Goal: Information Seeking & Learning: Learn about a topic

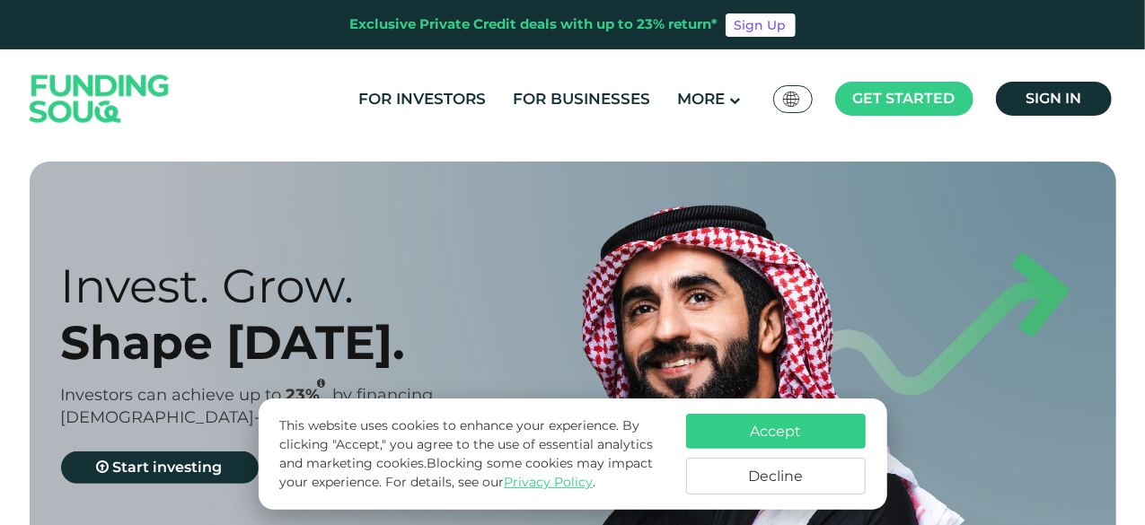
click at [717, 416] on button "Accept" at bounding box center [776, 431] width 180 height 35
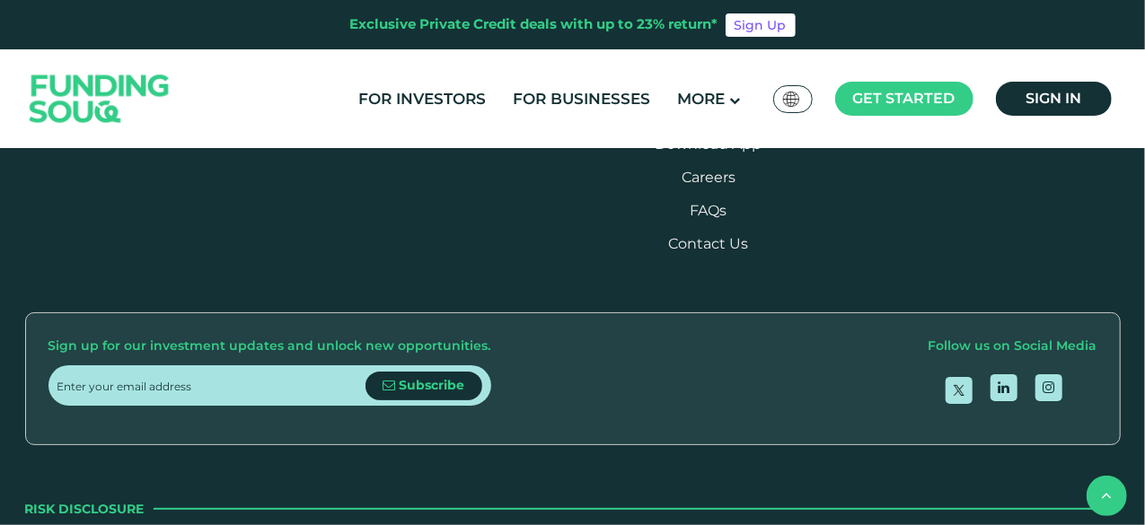
scroll to position [2173, 0]
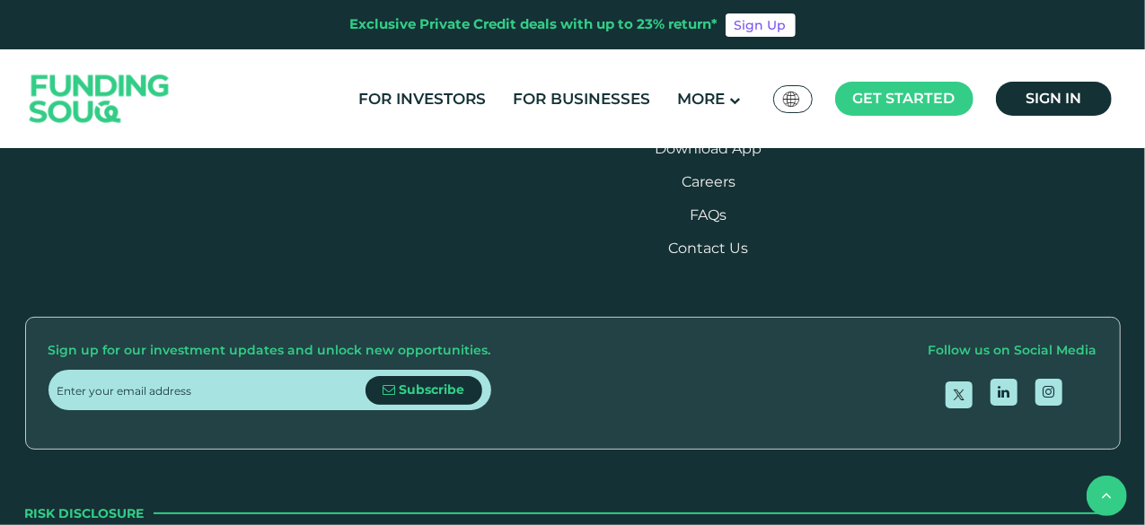
drag, startPoint x: 329, startPoint y: 278, endPoint x: 598, endPoint y: 242, distance: 271.8
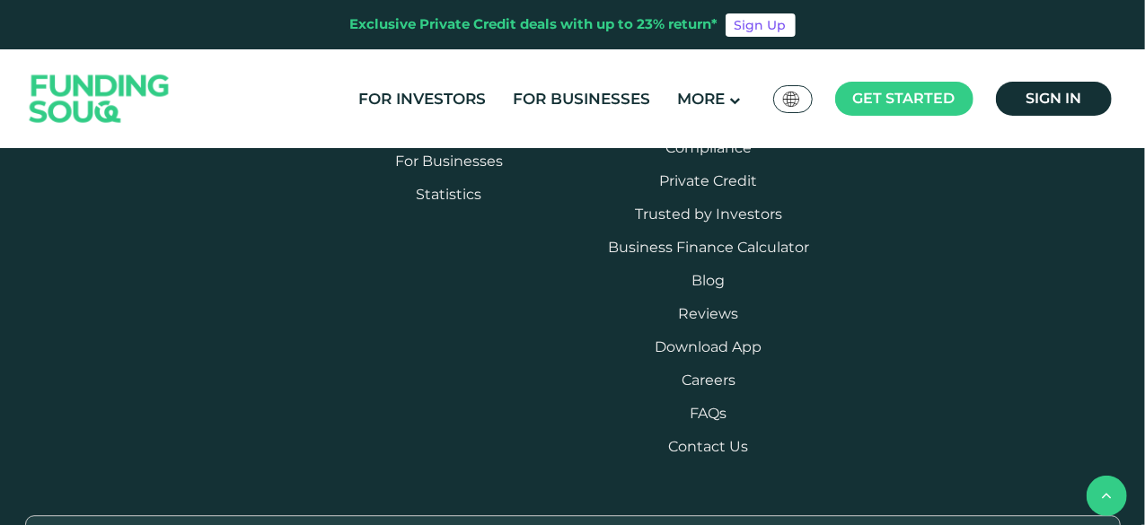
drag, startPoint x: 598, startPoint y: 242, endPoint x: 356, endPoint y: 208, distance: 244.8
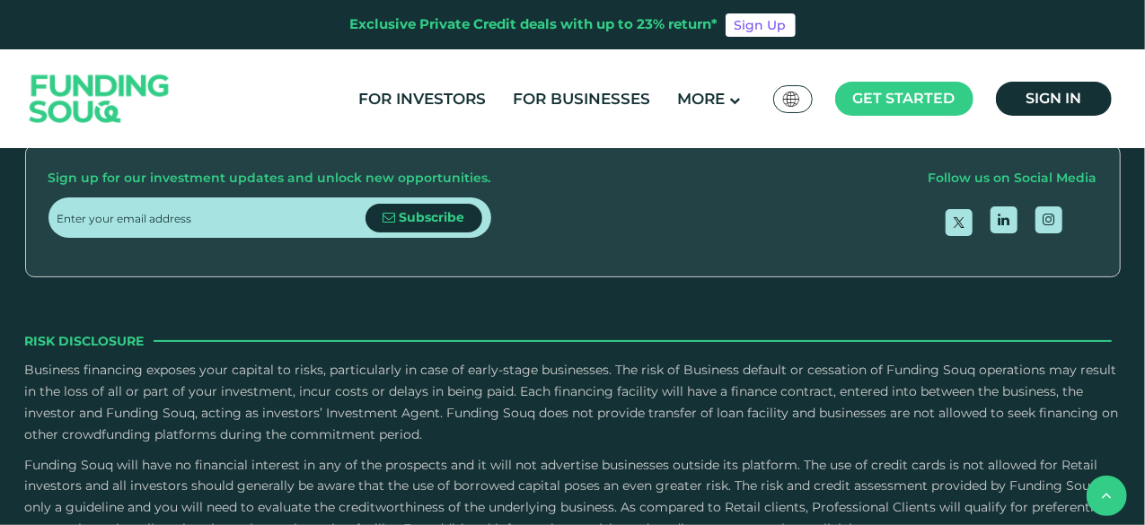
scroll to position [2578, 0]
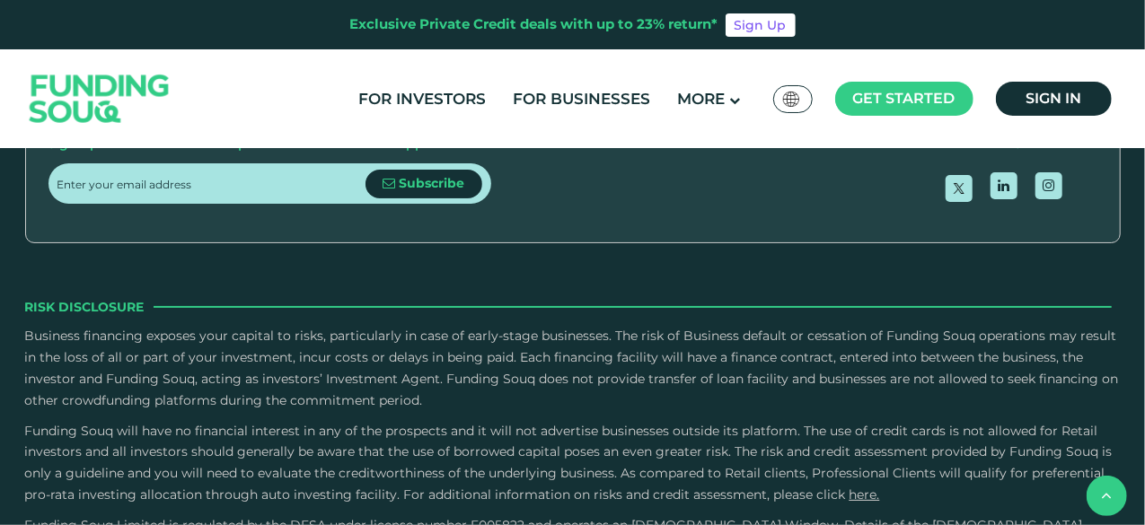
type tc-range-slider "4"
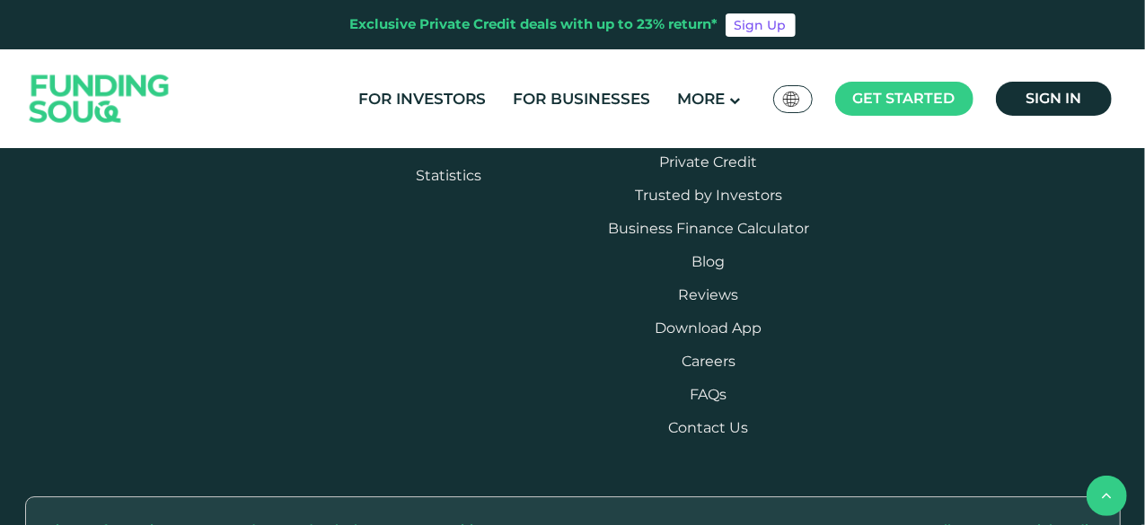
drag, startPoint x: 644, startPoint y: 337, endPoint x: 740, endPoint y: 419, distance: 126.7
drag, startPoint x: 714, startPoint y: 408, endPoint x: 627, endPoint y: 338, distance: 111.8
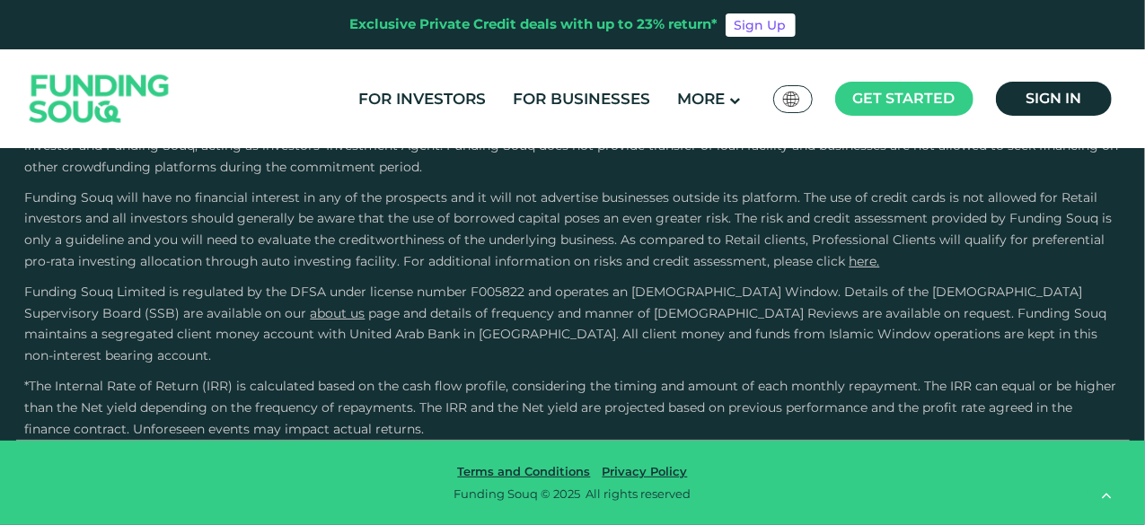
scroll to position [4293, 0]
drag, startPoint x: 40, startPoint y: 297, endPoint x: 587, endPoint y: 304, distance: 547.9
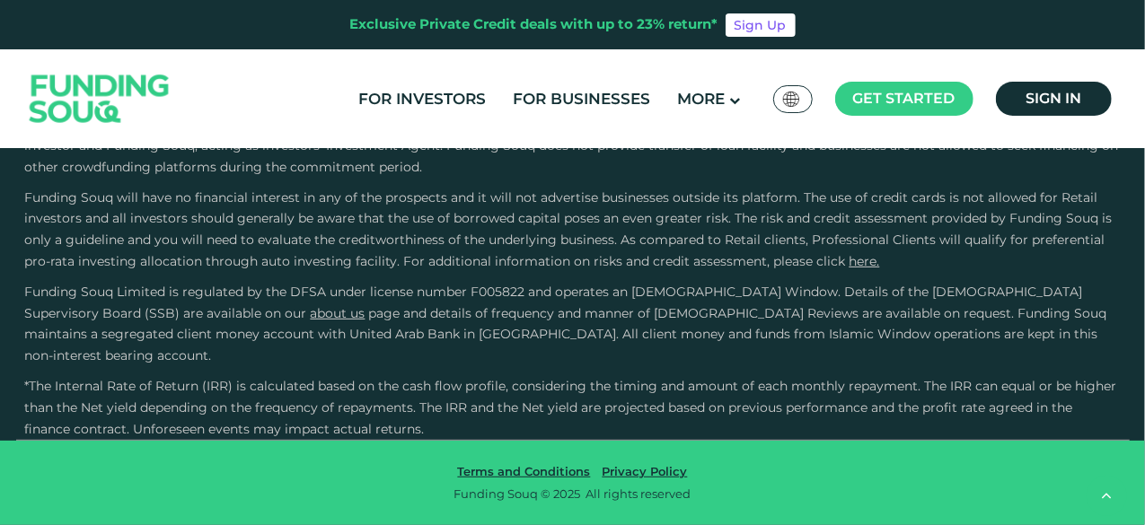
drag, startPoint x: 587, startPoint y: 304, endPoint x: 53, endPoint y: 296, distance: 534.5
drag, startPoint x: 53, startPoint y: 296, endPoint x: 595, endPoint y: 304, distance: 542.6
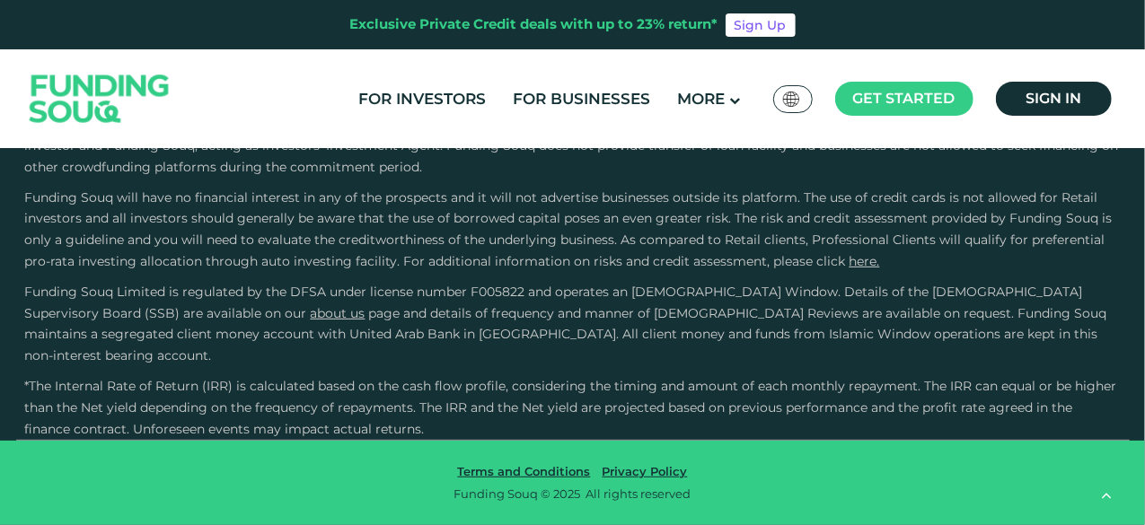
drag, startPoint x: 595, startPoint y: 304, endPoint x: 47, endPoint y: 292, distance: 548.9
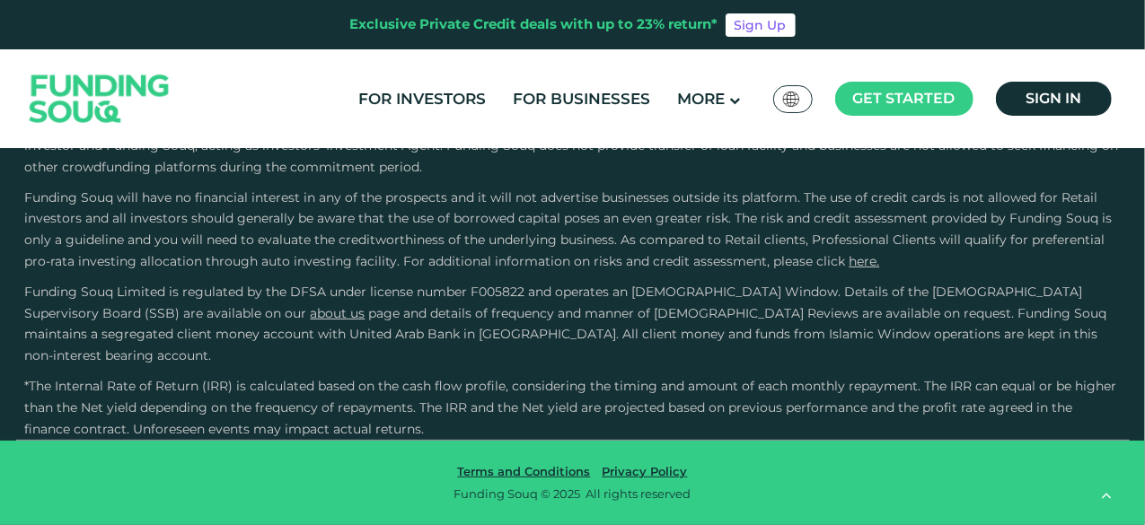
drag, startPoint x: 47, startPoint y: 292, endPoint x: 618, endPoint y: 313, distance: 571.7
drag, startPoint x: 621, startPoint y: 293, endPoint x: 695, endPoint y: 299, distance: 74.8
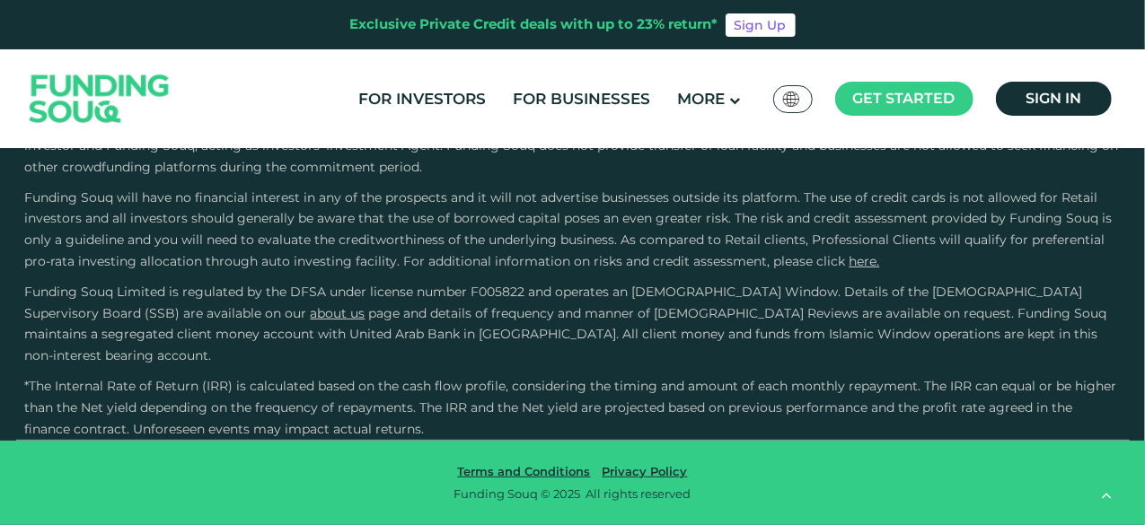
drag, startPoint x: 695, startPoint y: 299, endPoint x: 656, endPoint y: 297, distance: 39.6
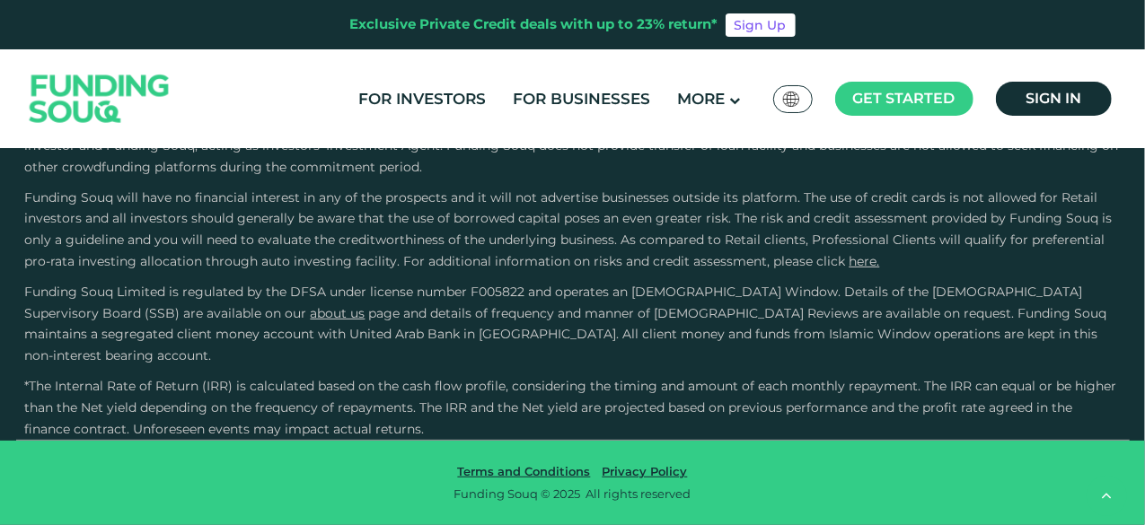
drag, startPoint x: 645, startPoint y: 295, endPoint x: 675, endPoint y: 294, distance: 29.7
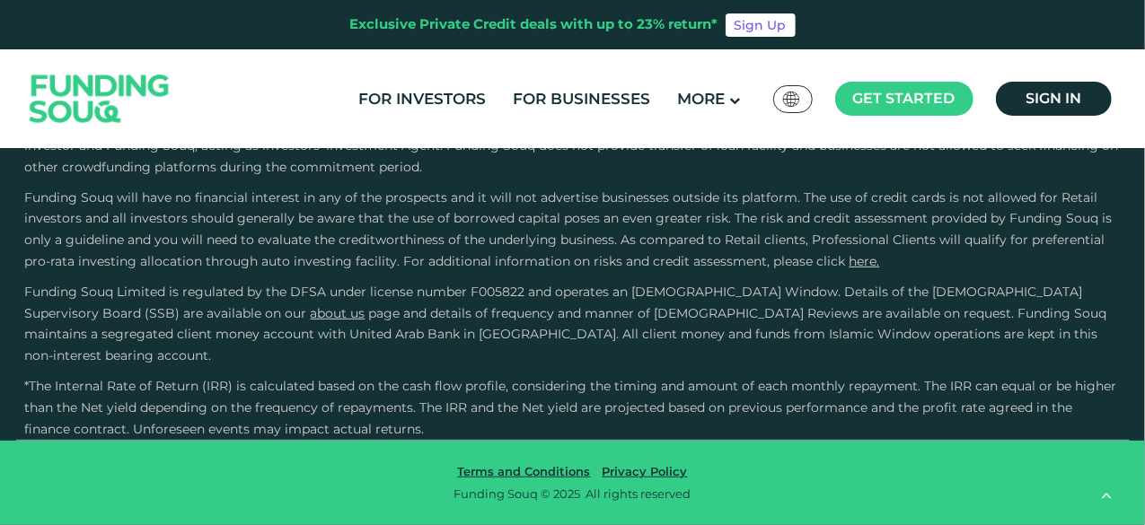
drag, startPoint x: 675, startPoint y: 294, endPoint x: 631, endPoint y: 297, distance: 43.3
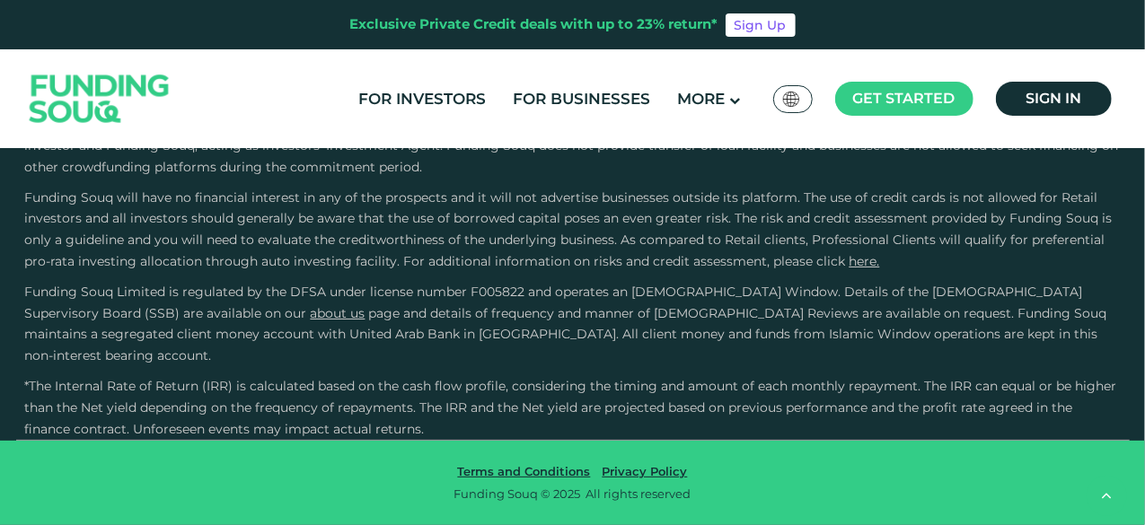
scroll to position [4418, 0]
drag, startPoint x: 307, startPoint y: 403, endPoint x: 420, endPoint y: 437, distance: 118.0
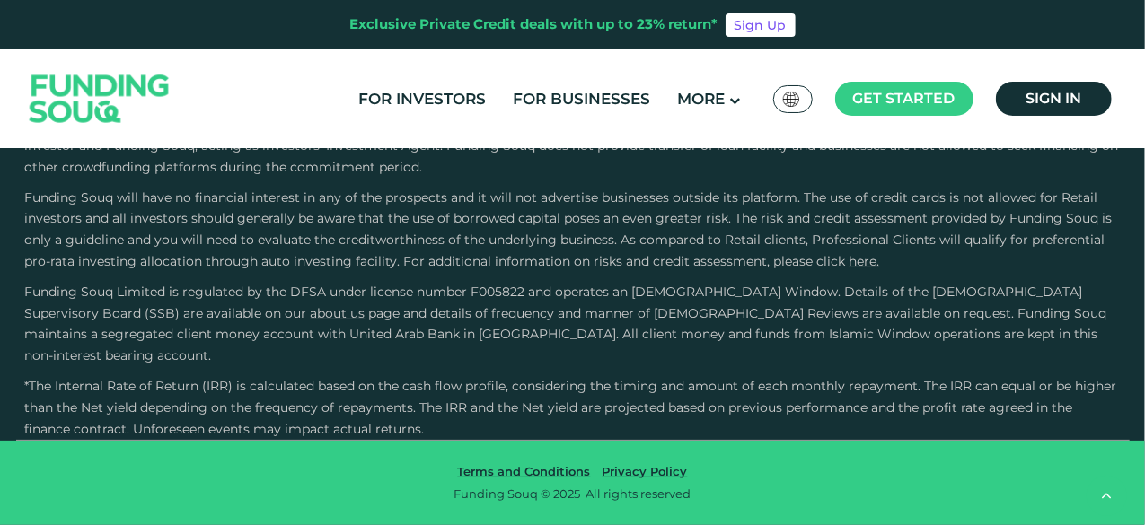
scroll to position [4819, 0]
drag, startPoint x: 462, startPoint y: 207, endPoint x: 341, endPoint y: 182, distance: 122.8
